Goal: Task Accomplishment & Management: Use online tool/utility

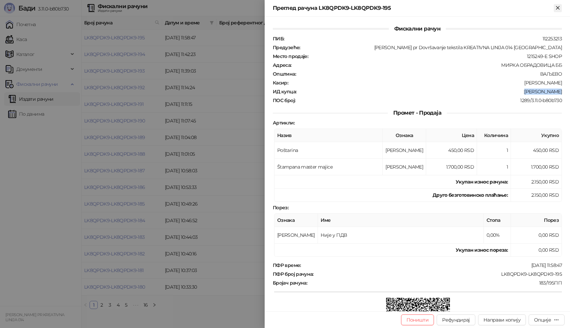
click at [560, 8] on icon "Close" at bounding box center [558, 8] width 6 height 6
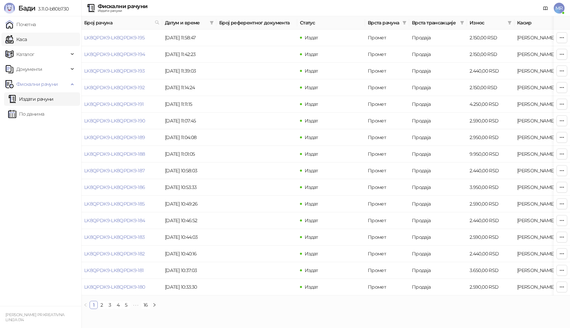
click at [27, 41] on link "Каса" at bounding box center [15, 40] width 21 height 14
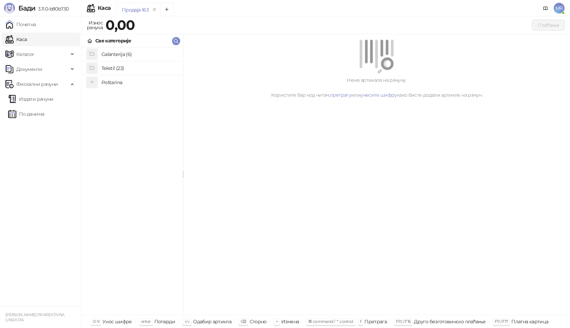
click at [117, 81] on h4 "Poštarina" at bounding box center [139, 82] width 76 height 11
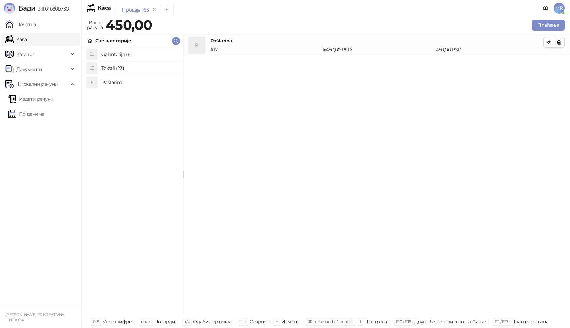
click at [124, 65] on h4 "Tekstil (23)" at bounding box center [139, 68] width 76 height 11
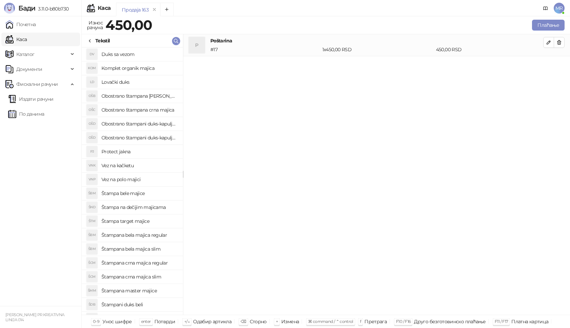
click at [155, 264] on h4 "Štampana crna majica regular" at bounding box center [139, 263] width 76 height 11
click at [551, 66] on icon "button" at bounding box center [548, 64] width 5 height 5
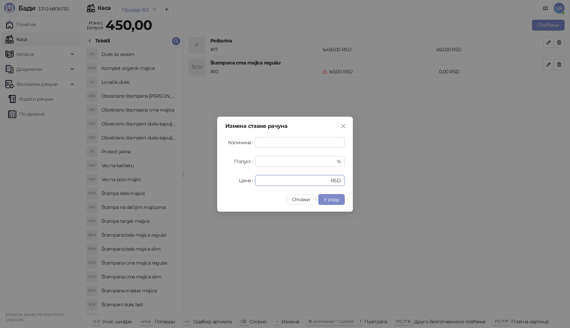
drag, startPoint x: 276, startPoint y: 180, endPoint x: 206, endPoint y: 182, distance: 69.6
click at [206, 182] on div "Измена ставке рачуна Количина * Попуст * % Цена * RSD Откажи У реду" at bounding box center [285, 164] width 570 height 328
type input "****"
click at [335, 199] on span "У реду" at bounding box center [332, 200] width 16 height 6
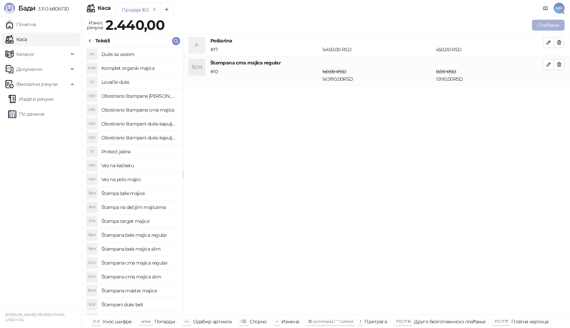
click at [550, 25] on button "Плаћање" at bounding box center [548, 25] width 33 height 11
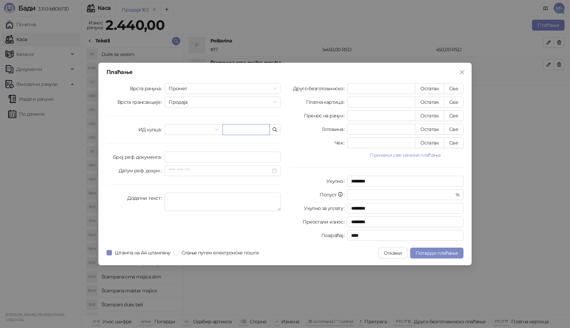
click at [240, 129] on input "text" at bounding box center [246, 129] width 47 height 11
paste input "**********"
type input "**********"
click at [453, 86] on button "Све" at bounding box center [454, 88] width 20 height 11
type input "****"
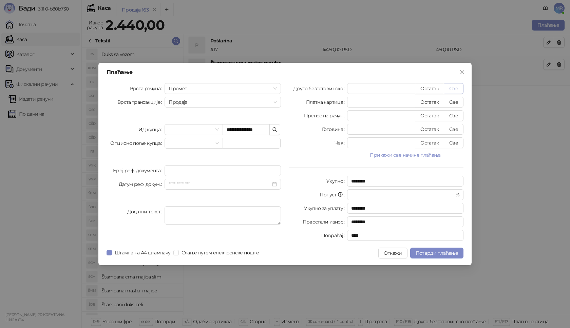
type input "****"
click at [429, 253] on span "Потврди плаћање" at bounding box center [437, 253] width 42 height 6
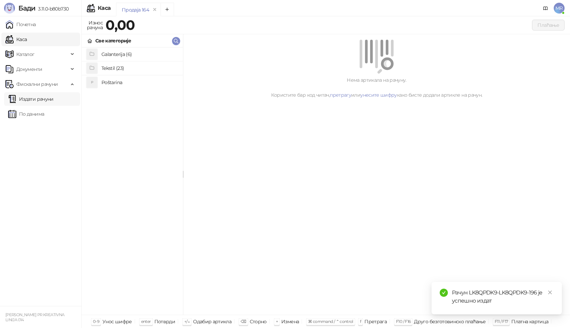
click at [45, 100] on link "Издати рачуни" at bounding box center [30, 99] width 45 height 14
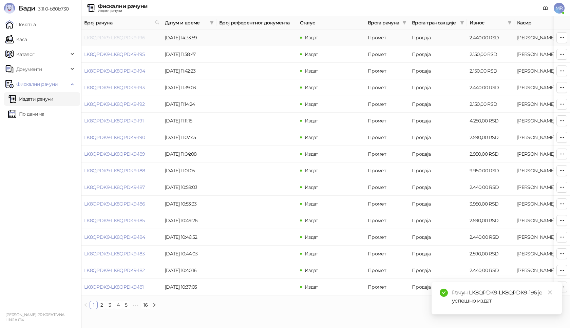
click at [121, 38] on link "LK8QPDK9-LK8QPDK9-196" at bounding box center [114, 38] width 61 height 6
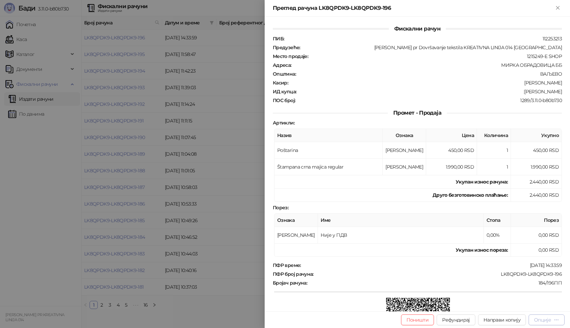
click at [541, 321] on div "Опције" at bounding box center [542, 320] width 17 height 6
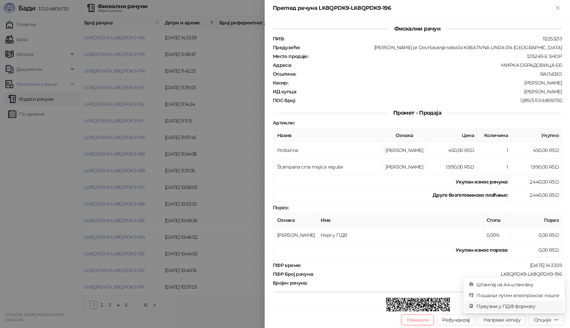
click at [507, 306] on span "Преузми у ПДФ формату" at bounding box center [518, 306] width 83 height 7
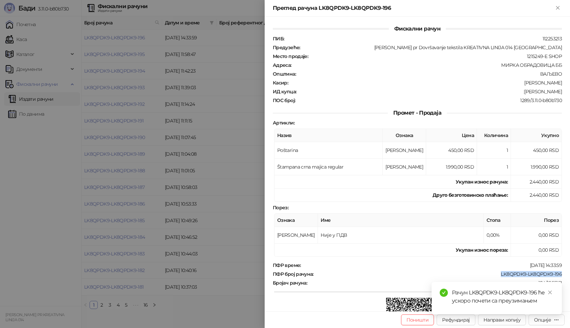
drag, startPoint x: 493, startPoint y: 275, endPoint x: 557, endPoint y: 273, distance: 64.2
click at [557, 273] on div "ПФР број рачуна : LK8QPDK9-LK8QPDK9-196" at bounding box center [418, 274] width 292 height 6
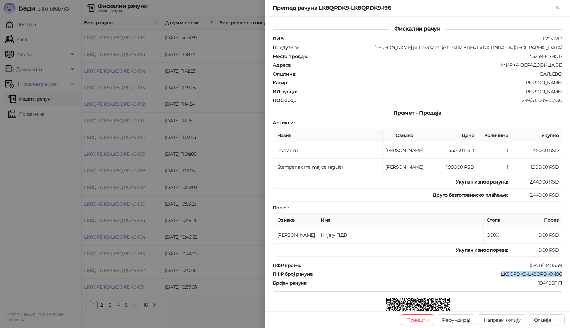
copy div "LK8QPDK9-LK8QPDK9-196"
drag, startPoint x: 525, startPoint y: 91, endPoint x: 563, endPoint y: 90, distance: 38.4
click at [563, 90] on div "Фискални рачун ПИБ : 112253213 Предузеће : [PERSON_NAME] pr Dovršavanje tekstil…" at bounding box center [418, 164] width 306 height 295
copy div "[PERSON_NAME]"
